Goal: Transaction & Acquisition: Purchase product/service

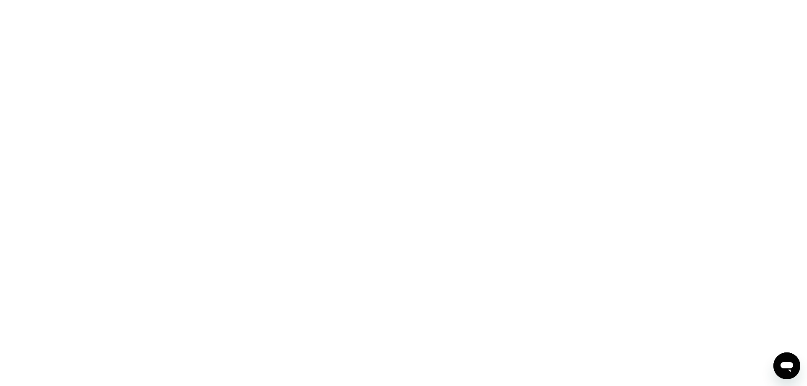
click at [595, 286] on div at bounding box center [403, 193] width 807 height 386
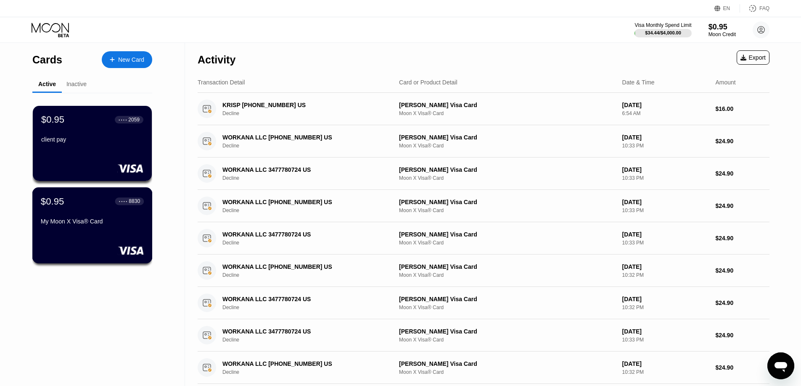
click at [105, 228] on div "My Moon X Visa® Card" at bounding box center [92, 223] width 103 height 10
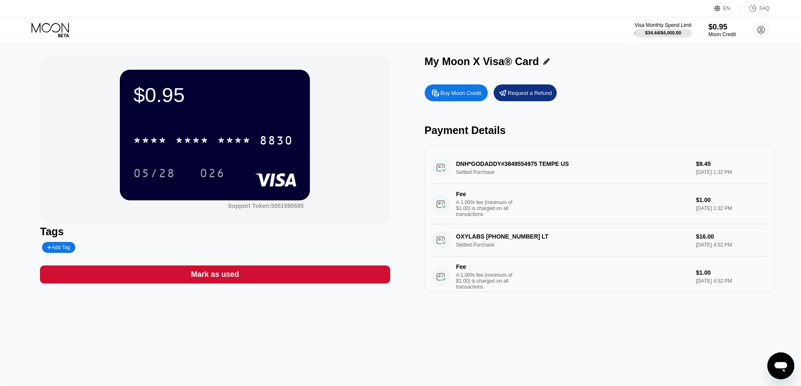
click at [264, 281] on div "Mark as used" at bounding box center [215, 275] width 350 height 18
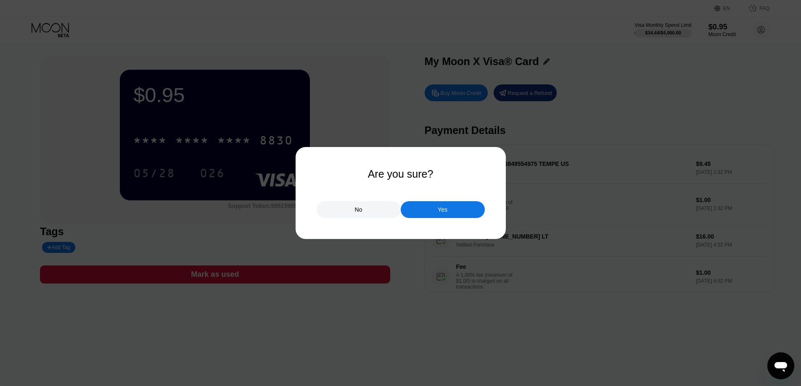
click at [453, 209] on div "Yes" at bounding box center [443, 209] width 84 height 17
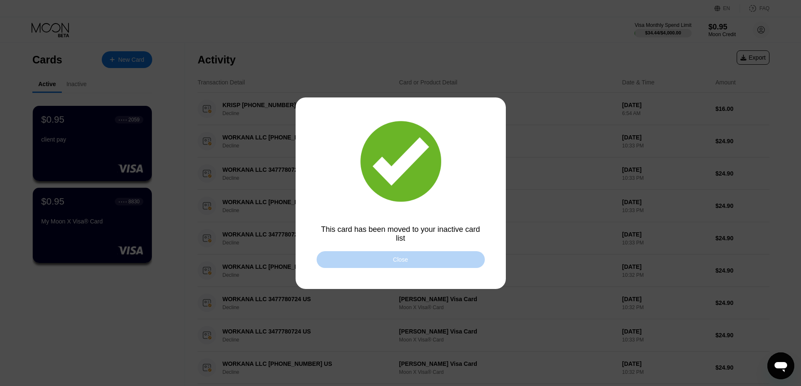
drag, startPoint x: 383, startPoint y: 261, endPoint x: 166, endPoint y: 187, distance: 229.6
click at [383, 261] on div "Close" at bounding box center [401, 259] width 168 height 17
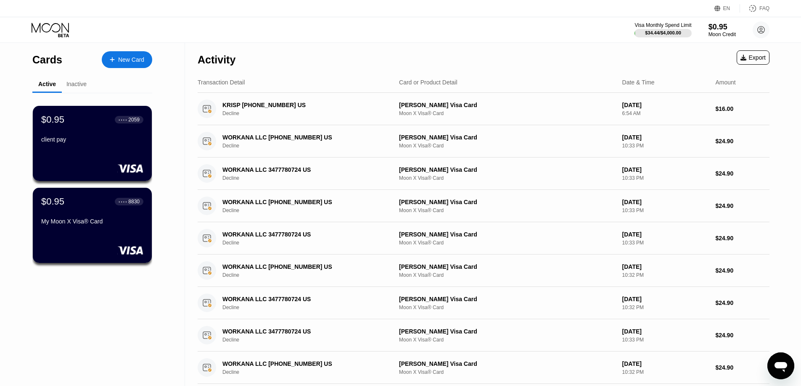
click at [88, 146] on div "client pay" at bounding box center [92, 141] width 102 height 10
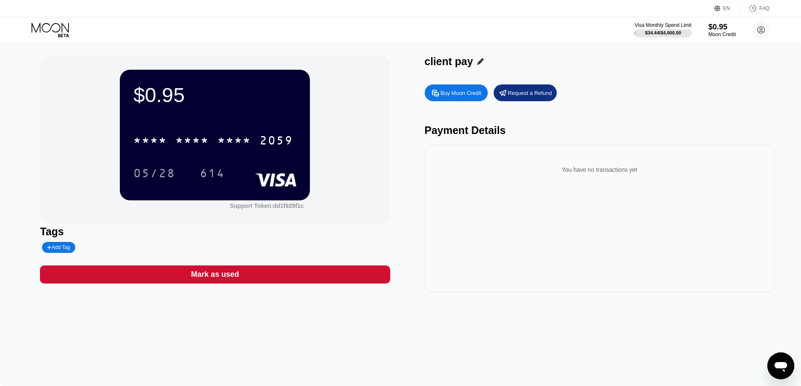
click at [228, 280] on div "Mark as used" at bounding box center [215, 275] width 48 height 10
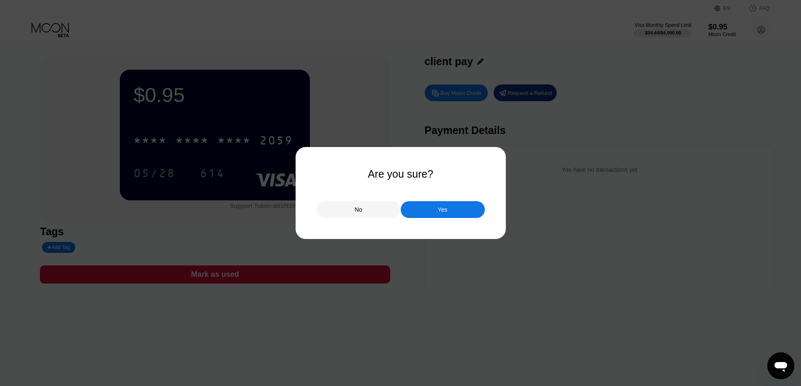
click at [437, 210] on div "Yes" at bounding box center [443, 209] width 84 height 17
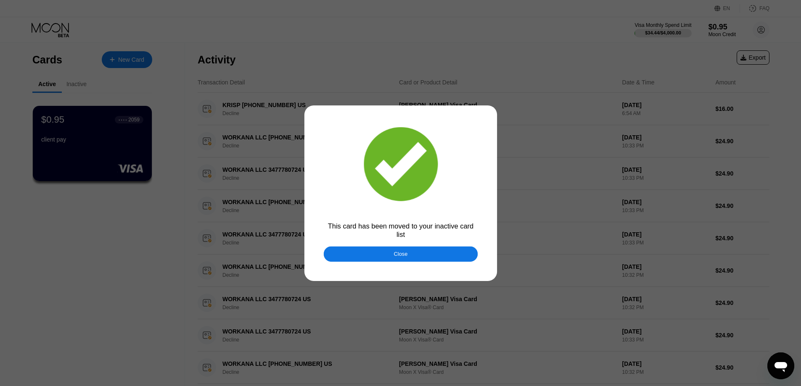
click at [56, 29] on div at bounding box center [403, 193] width 807 height 386
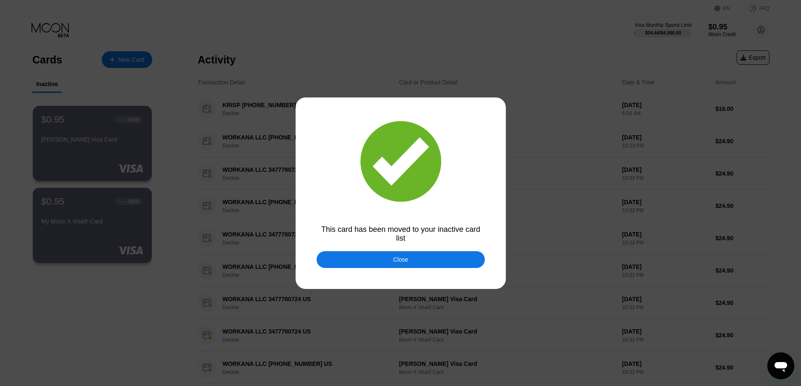
click at [416, 257] on div "Close" at bounding box center [401, 259] width 168 height 17
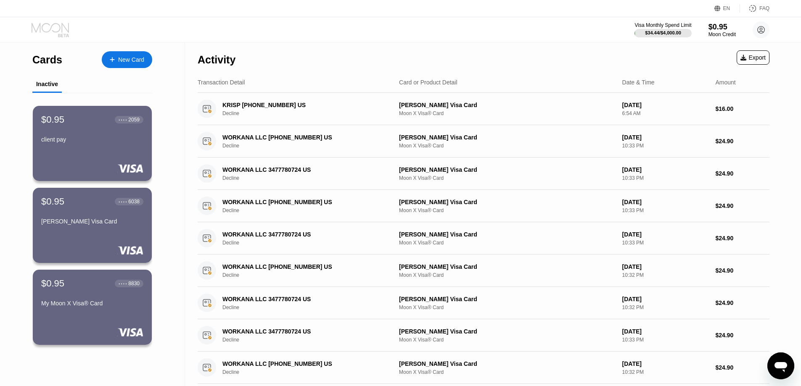
click at [48, 26] on icon at bounding box center [51, 30] width 39 height 15
click at [90, 310] on div "My Moon X Visa® Card" at bounding box center [92, 305] width 103 height 10
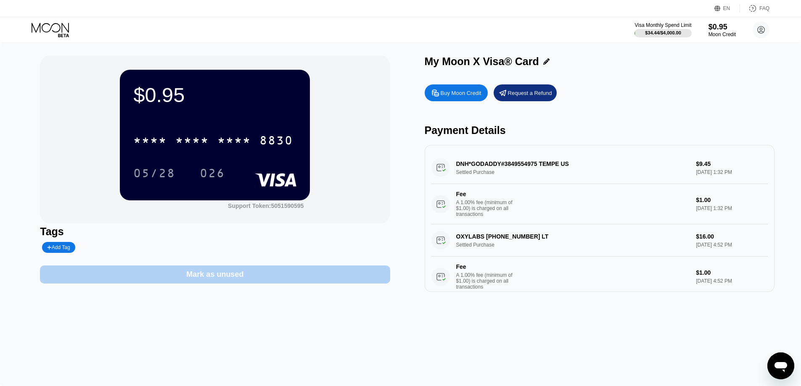
click at [236, 280] on div "Mark as unused" at bounding box center [214, 275] width 57 height 10
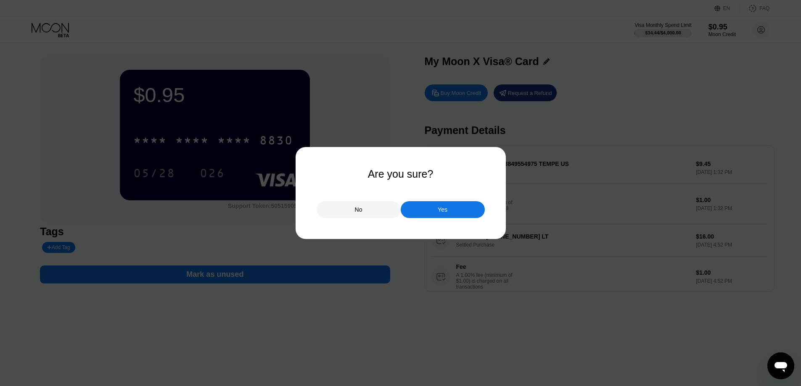
click at [445, 212] on div "Yes" at bounding box center [443, 210] width 10 height 8
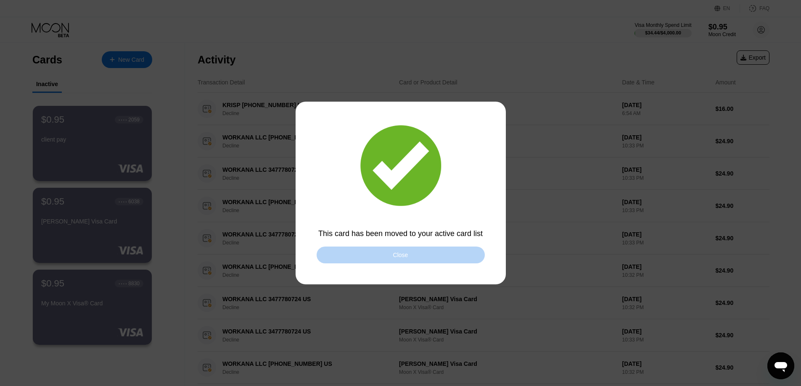
click at [376, 257] on div "Close" at bounding box center [401, 255] width 168 height 17
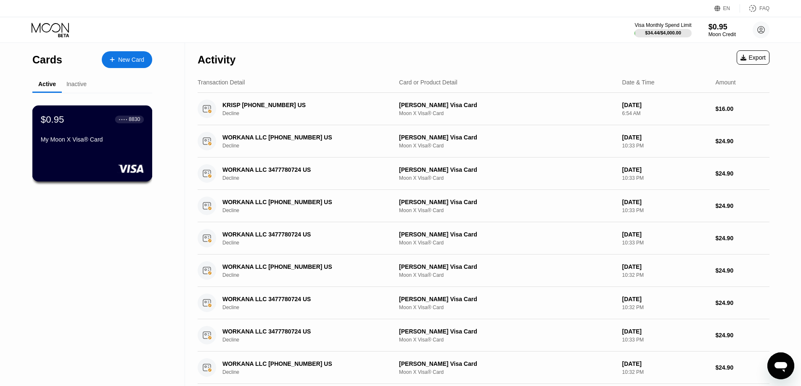
click at [112, 141] on div "My Moon X Visa® Card" at bounding box center [92, 139] width 103 height 7
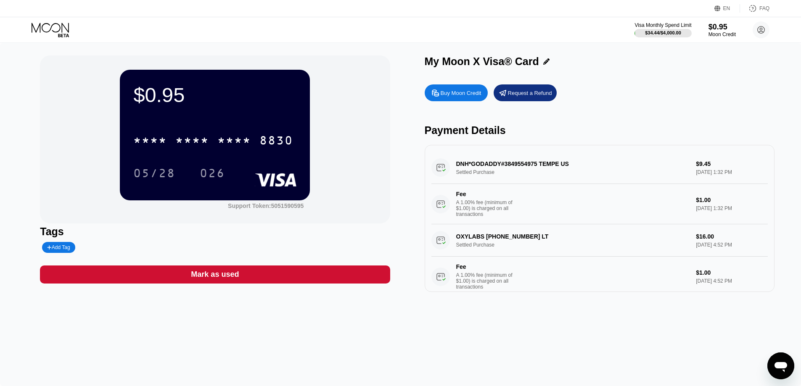
click at [458, 100] on div "Buy Moon Credit" at bounding box center [456, 93] width 63 height 17
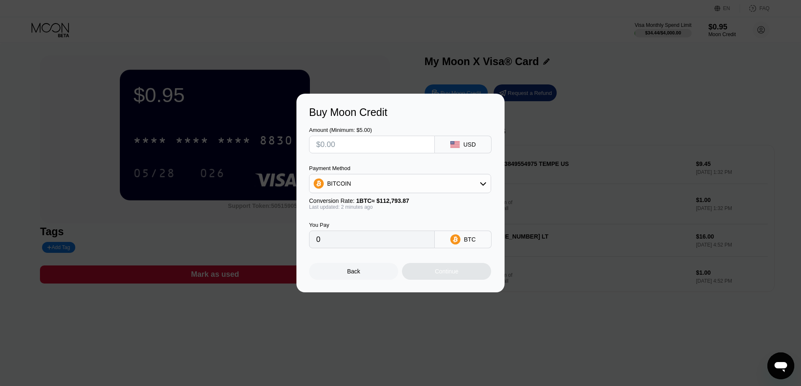
click at [390, 147] on input "text" at bounding box center [371, 144] width 111 height 17
click at [426, 194] on div "Payment Method BITCOIN Conversion Rate: 1 BTC ≈ $112,793.87 Last updated: 2 min…" at bounding box center [400, 187] width 182 height 45
click at [428, 188] on div "BITCOIN" at bounding box center [399, 183] width 181 height 17
click at [419, 224] on div "USDT on TRON" at bounding box center [405, 225] width 159 height 7
type input "0.00"
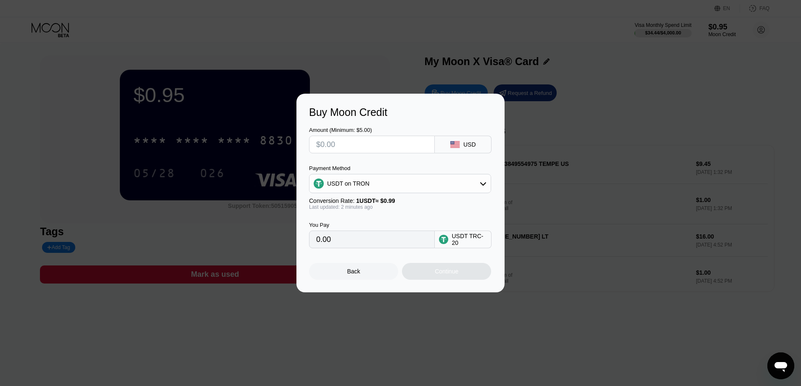
click at [375, 141] on input "text" at bounding box center [371, 144] width 111 height 17
type input "$2"
type input "2.02"
type input "$22"
type input "22.22"
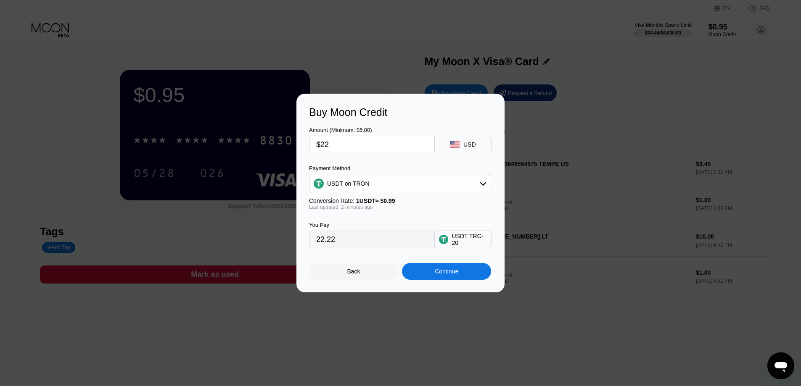
drag, startPoint x: 372, startPoint y: 146, endPoint x: 134, endPoint y: 136, distance: 238.2
click at [144, 136] on div "Buy Moon Credit Amount (Minimum: $5.00) $22 USD Payment Method USDT on TRON Con…" at bounding box center [400, 193] width 801 height 199
drag, startPoint x: 358, startPoint y: 243, endPoint x: 0, endPoint y: 193, distance: 361.8
click at [51, 198] on div "Buy Moon Credit Amount (Minimum: $5.00) $22 USD Payment Method USDT on TRON Con…" at bounding box center [400, 193] width 801 height 199
drag, startPoint x: 340, startPoint y: 144, endPoint x: 194, endPoint y: 125, distance: 146.8
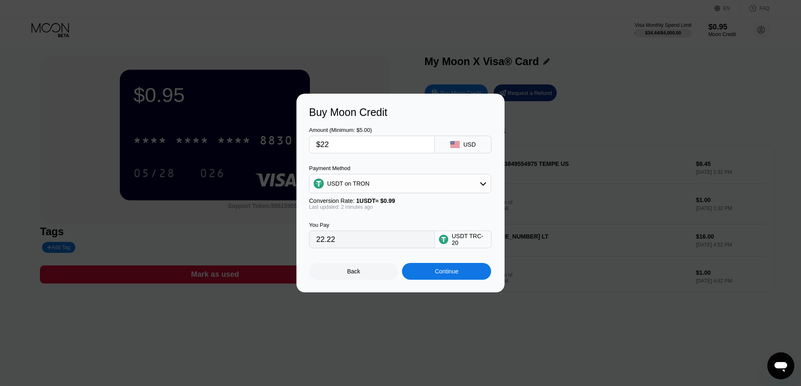
click at [202, 124] on div "Buy Moon Credit Amount (Minimum: $5.00) $22 USD Payment Method USDT on TRON Con…" at bounding box center [400, 193] width 801 height 199
click at [352, 148] on input "$22" at bounding box center [371, 144] width 111 height 17
click at [350, 146] on input "$22" at bounding box center [371, 144] width 111 height 17
type input "$21"
type input "21.21"
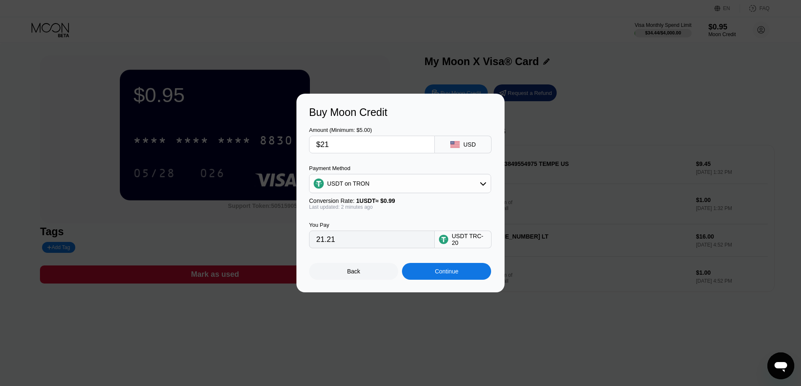
drag, startPoint x: 339, startPoint y: 244, endPoint x: 196, endPoint y: 235, distance: 143.3
click at [209, 237] on div "Buy Moon Credit Amount (Minimum: $5.00) $21 USD Payment Method USDT on TRON Con…" at bounding box center [400, 193] width 801 height 199
drag, startPoint x: 340, startPoint y: 144, endPoint x: 251, endPoint y: 137, distance: 89.8
click at [254, 137] on div "Buy Moon Credit Amount (Minimum: $5.00) $21 USD Payment Method USDT on TRON Con…" at bounding box center [400, 193] width 801 height 199
click at [353, 142] on input "$21" at bounding box center [371, 144] width 111 height 17
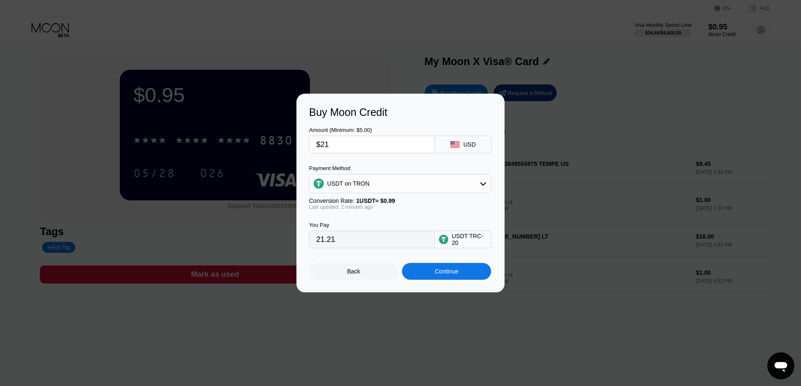
drag, startPoint x: 347, startPoint y: 143, endPoint x: 324, endPoint y: 143, distance: 23.1
click at [324, 143] on input "$21" at bounding box center [371, 144] width 111 height 17
type input "$22"
type input "22.22"
drag, startPoint x: 351, startPoint y: 144, endPoint x: 37, endPoint y: 128, distance: 315.0
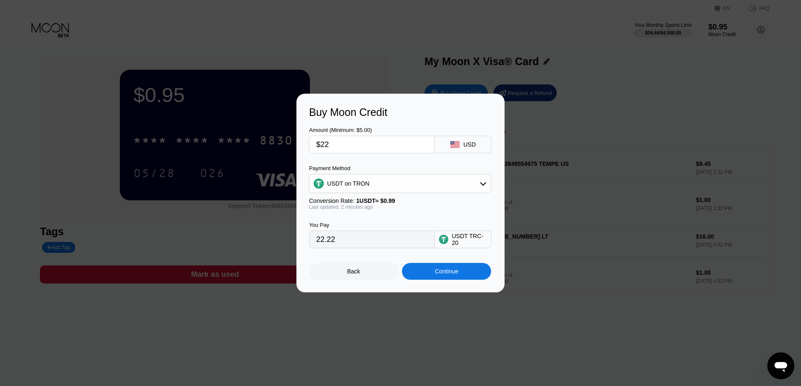
click at [61, 128] on div "Buy Moon Credit Amount (Minimum: $5.00) $22 USD Payment Method USDT on TRON Con…" at bounding box center [400, 193] width 801 height 199
click at [344, 140] on input "$22" at bounding box center [371, 144] width 111 height 17
drag, startPoint x: 345, startPoint y: 148, endPoint x: 320, endPoint y: 143, distance: 25.8
click at [320, 143] on input "$22" at bounding box center [371, 144] width 111 height 17
type input "$2"
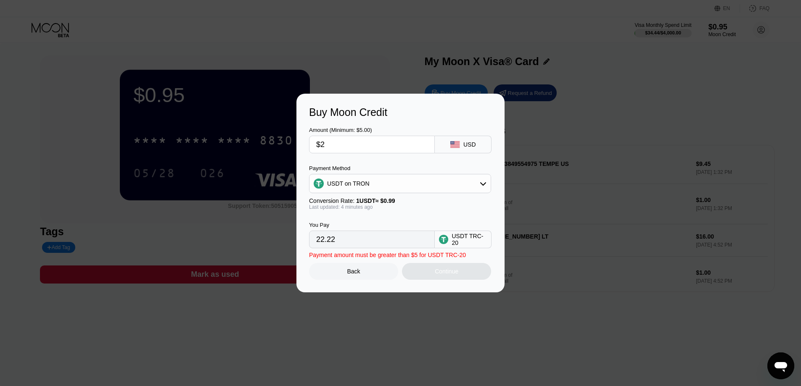
type input "2.02"
type input "$21"
type input "21.21"
type input "$21"
click at [447, 275] on div "Continue" at bounding box center [447, 271] width 24 height 7
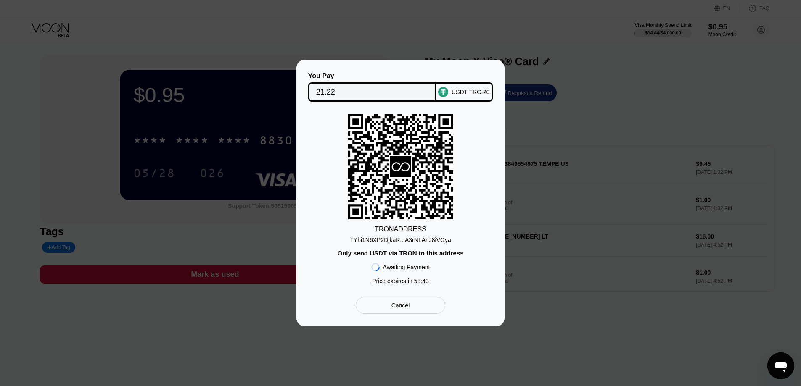
click at [404, 241] on div "TYhi1N6XP2DjkaR...A3rNLAriJ8iVGya" at bounding box center [400, 240] width 101 height 7
click at [372, 88] on input "21.22" at bounding box center [372, 92] width 112 height 17
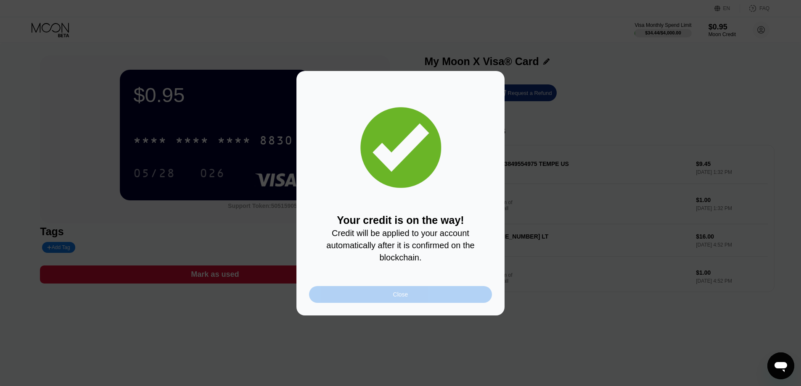
click at [417, 298] on div "Close" at bounding box center [400, 294] width 183 height 17
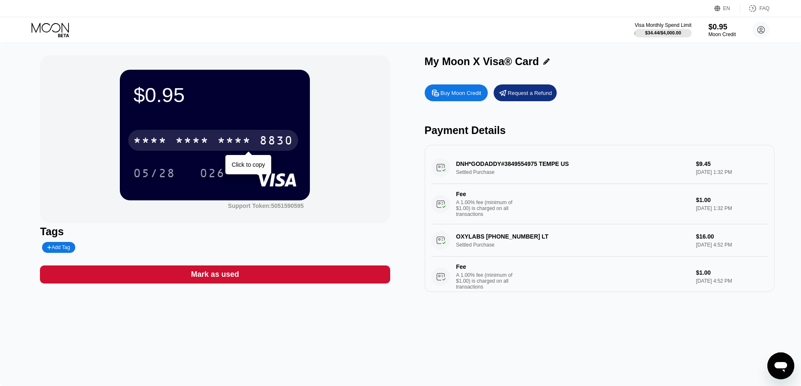
click at [218, 142] on div "* * * *" at bounding box center [234, 141] width 34 height 13
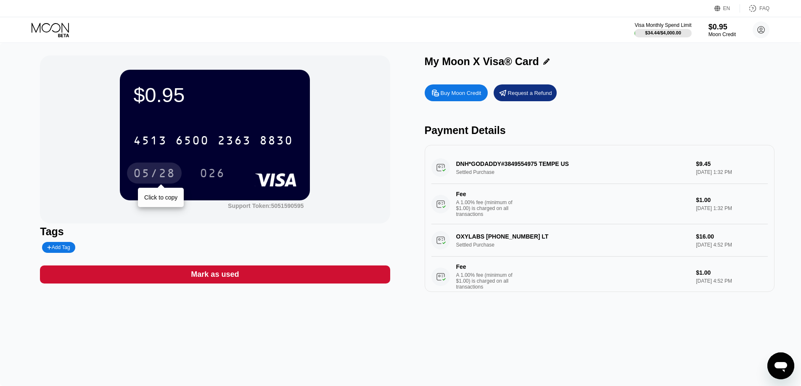
drag, startPoint x: 151, startPoint y: 177, endPoint x: 187, endPoint y: 174, distance: 36.3
click at [151, 177] on div "05/28" at bounding box center [154, 174] width 42 height 13
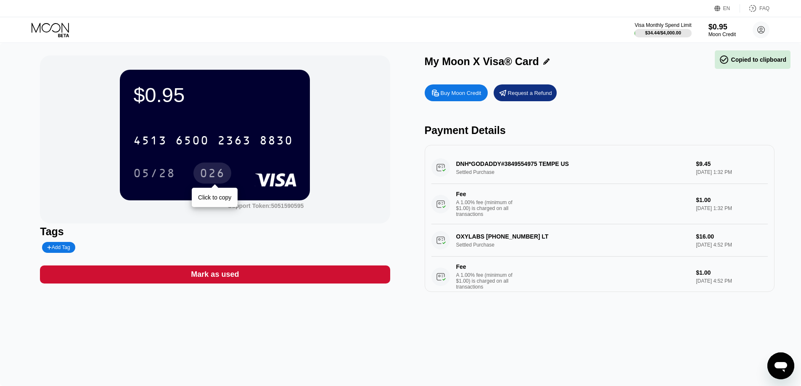
drag, startPoint x: 224, startPoint y: 172, endPoint x: 229, endPoint y: 172, distance: 5.0
click at [224, 172] on div "026" at bounding box center [212, 174] width 25 height 13
click at [244, 282] on div "Mark as used" at bounding box center [215, 275] width 350 height 18
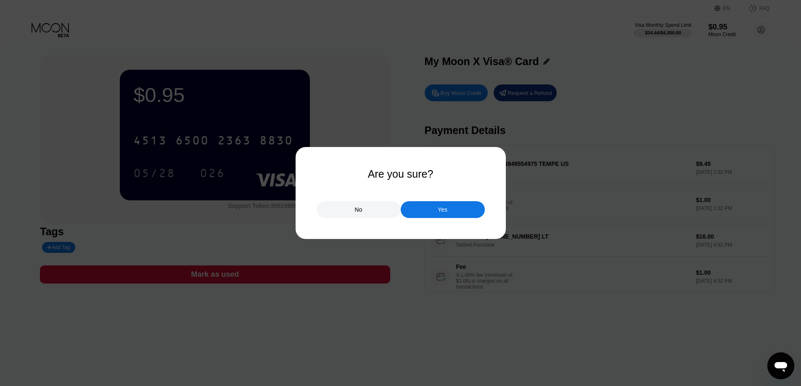
click at [438, 212] on div "Yes" at bounding box center [443, 210] width 10 height 8
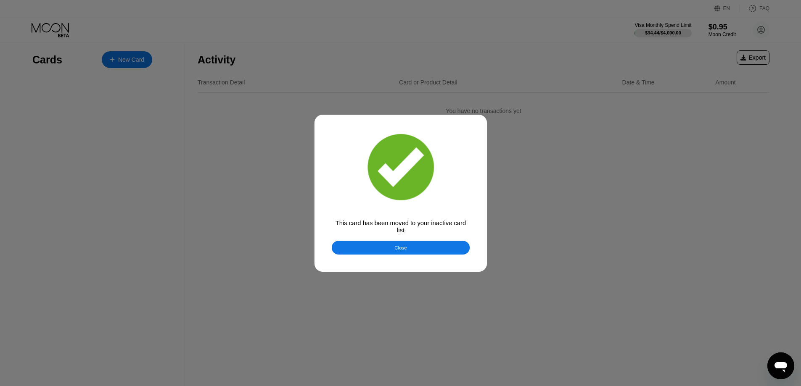
click at [55, 30] on div at bounding box center [403, 193] width 807 height 386
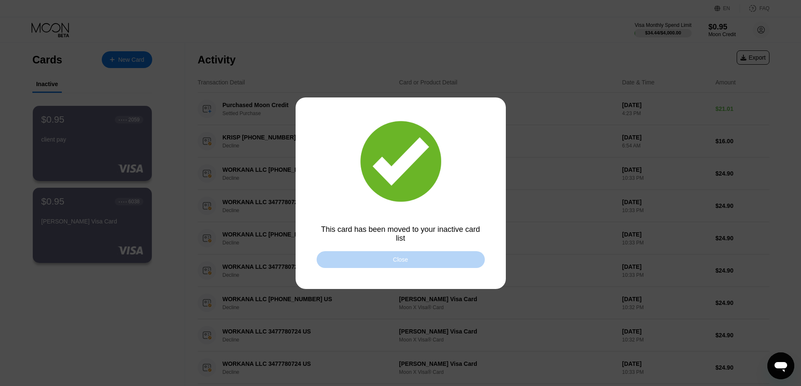
click at [368, 255] on div "Close" at bounding box center [401, 259] width 168 height 17
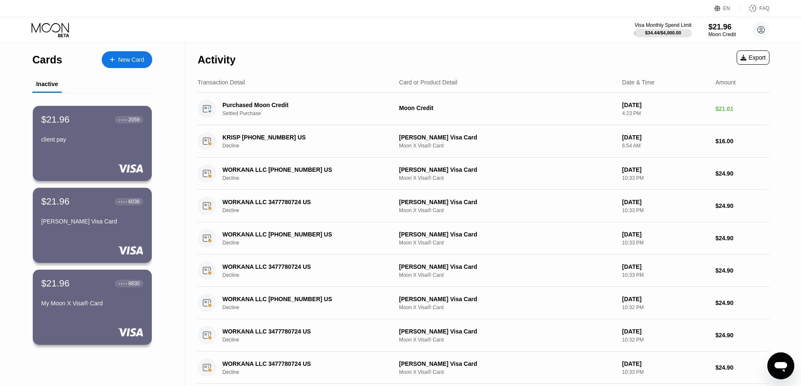
click at [359, 59] on div "Activity Export" at bounding box center [484, 57] width 572 height 29
